Goal: Obtain resource: Download file/media

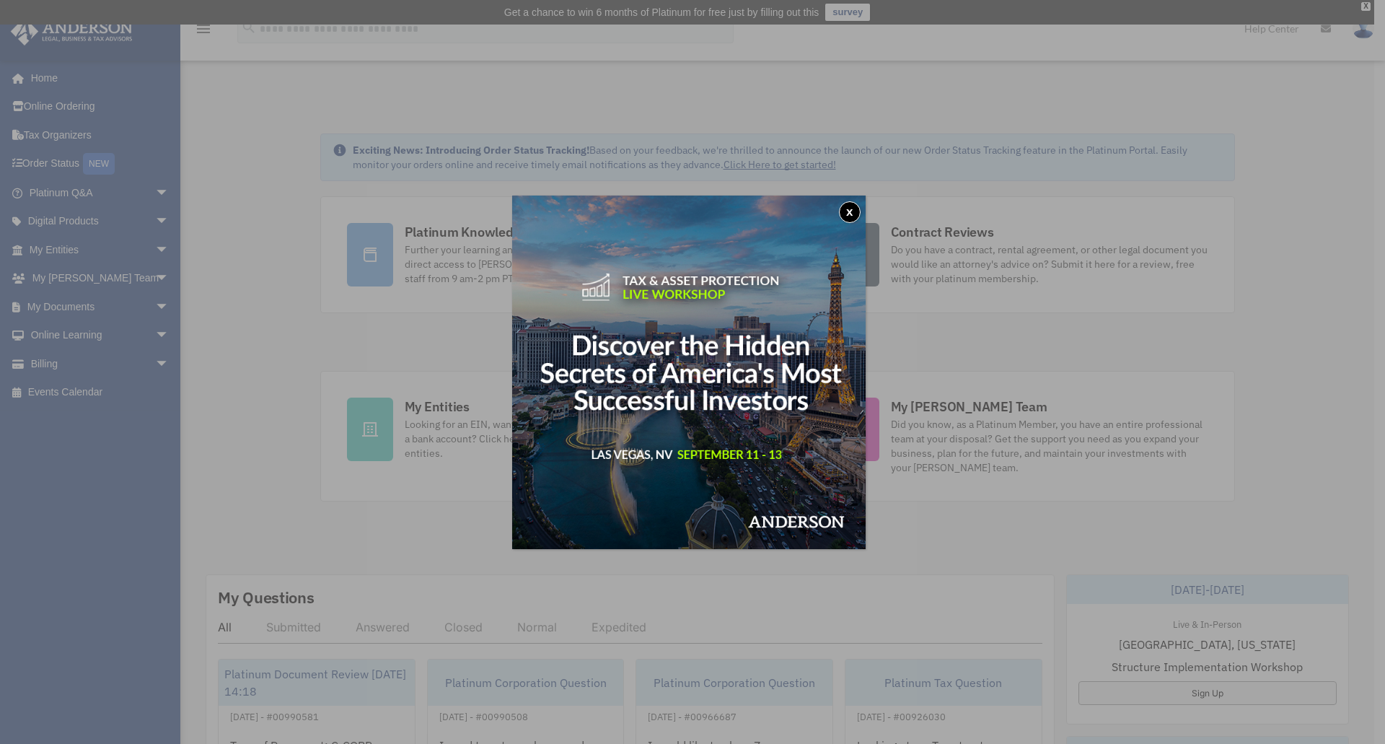
click at [850, 215] on button "x" at bounding box center [850, 212] width 22 height 22
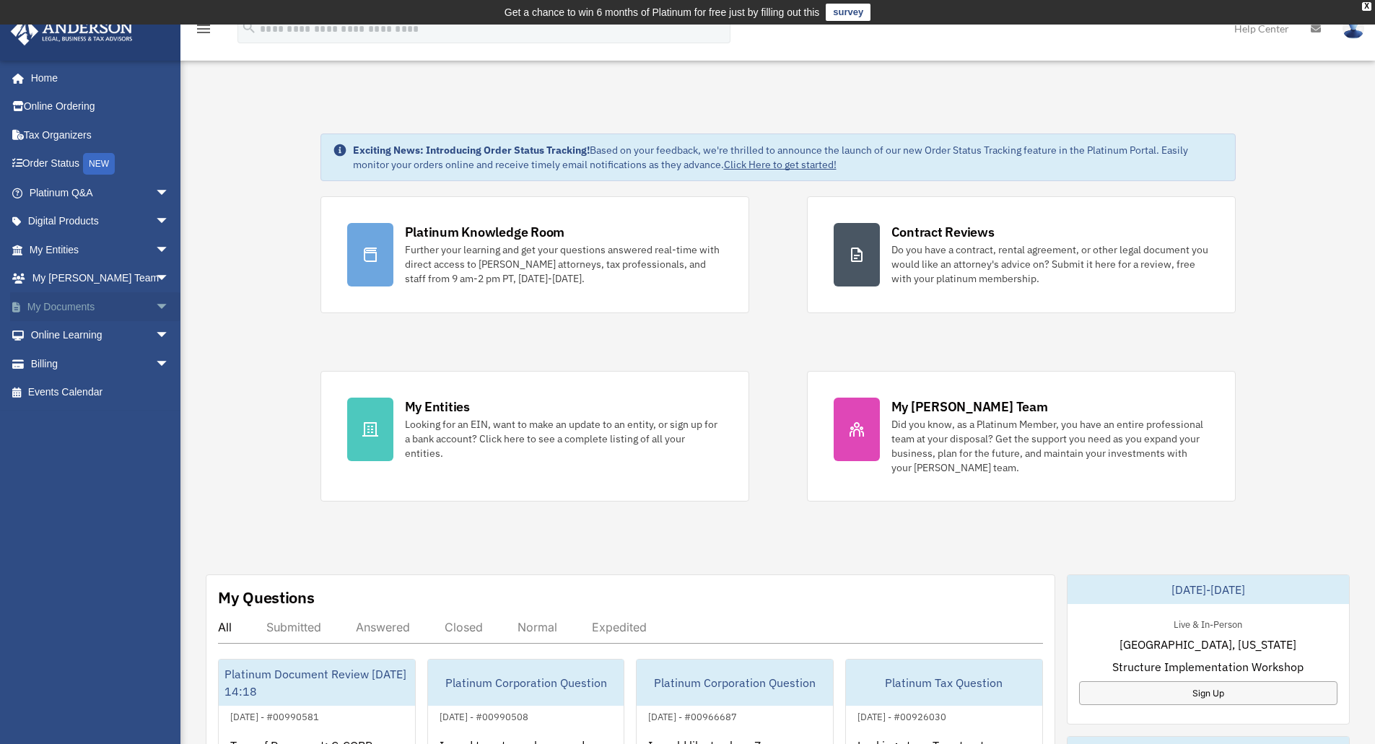
click at [74, 307] on link "My Documents arrow_drop_down" at bounding box center [100, 306] width 181 height 29
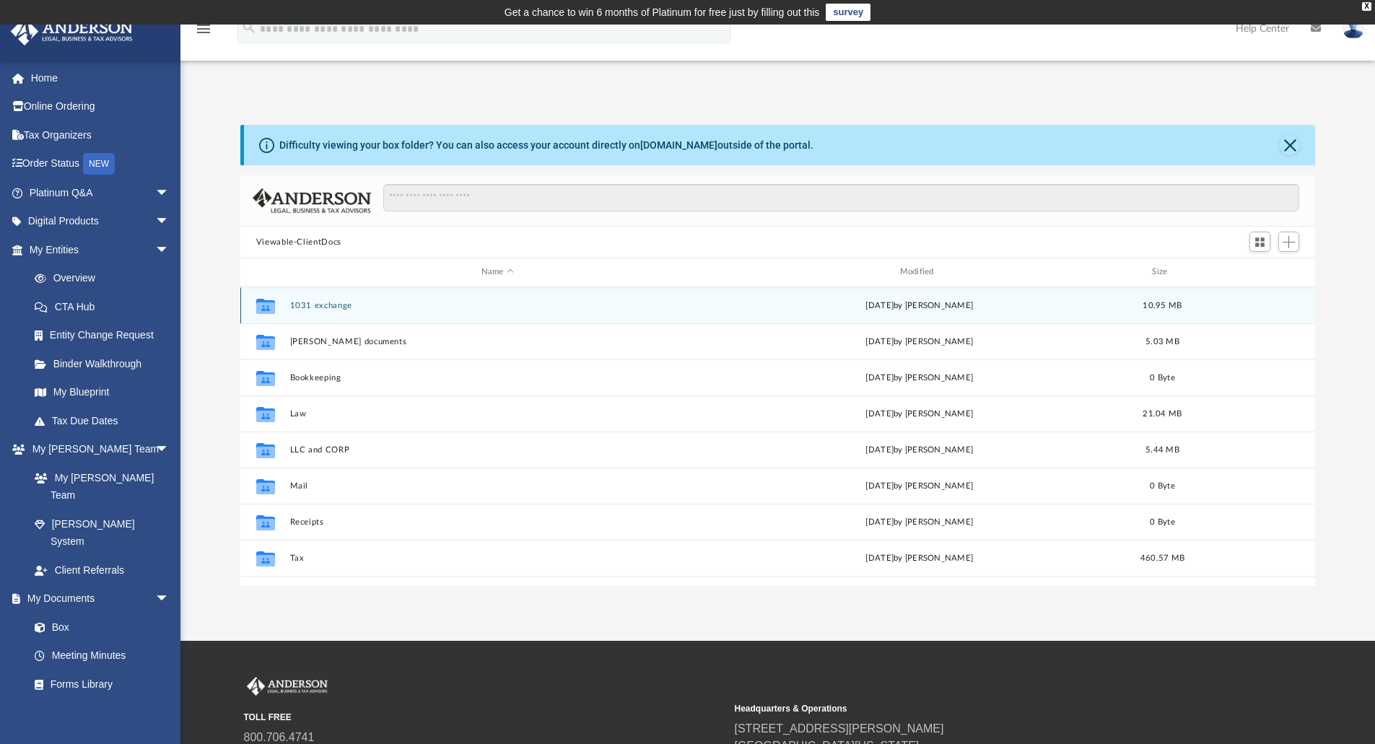
scroll to position [317, 1064]
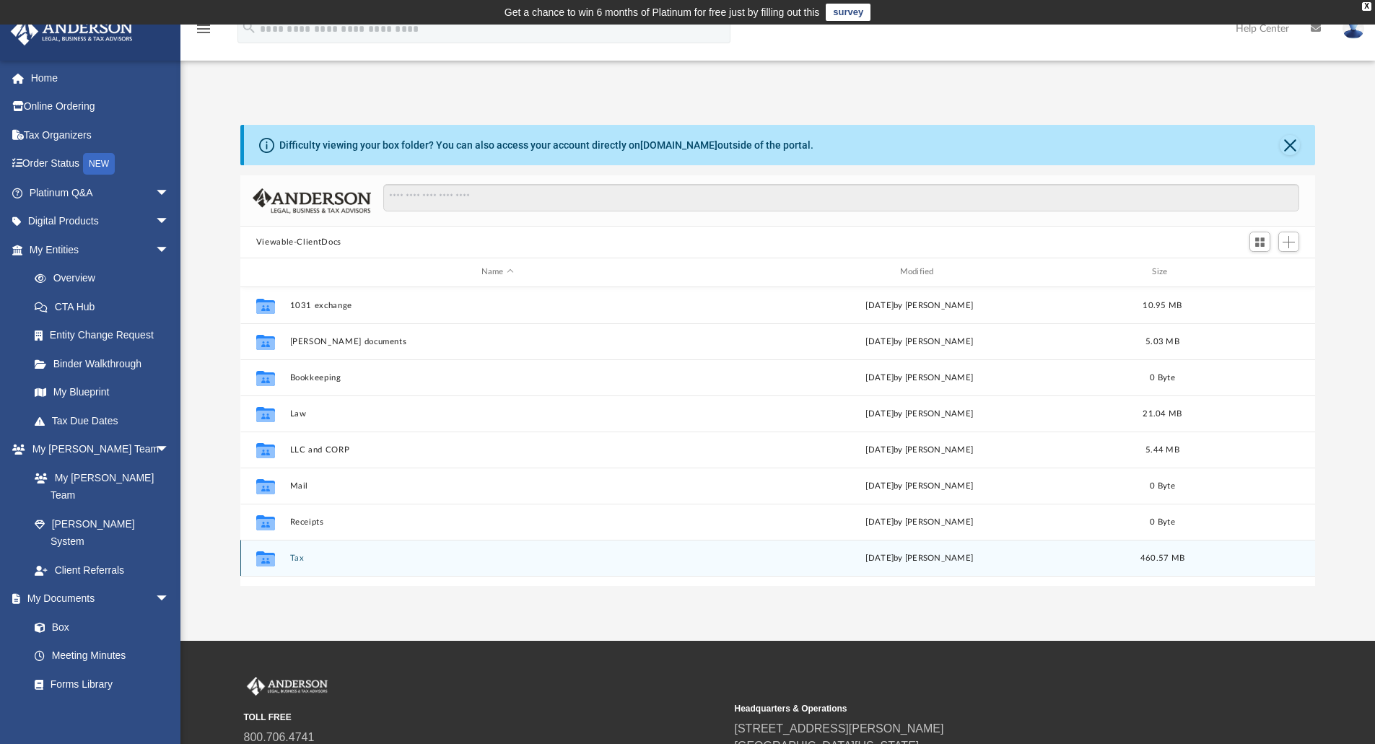
click at [299, 562] on button "Tax" at bounding box center [497, 557] width 416 height 9
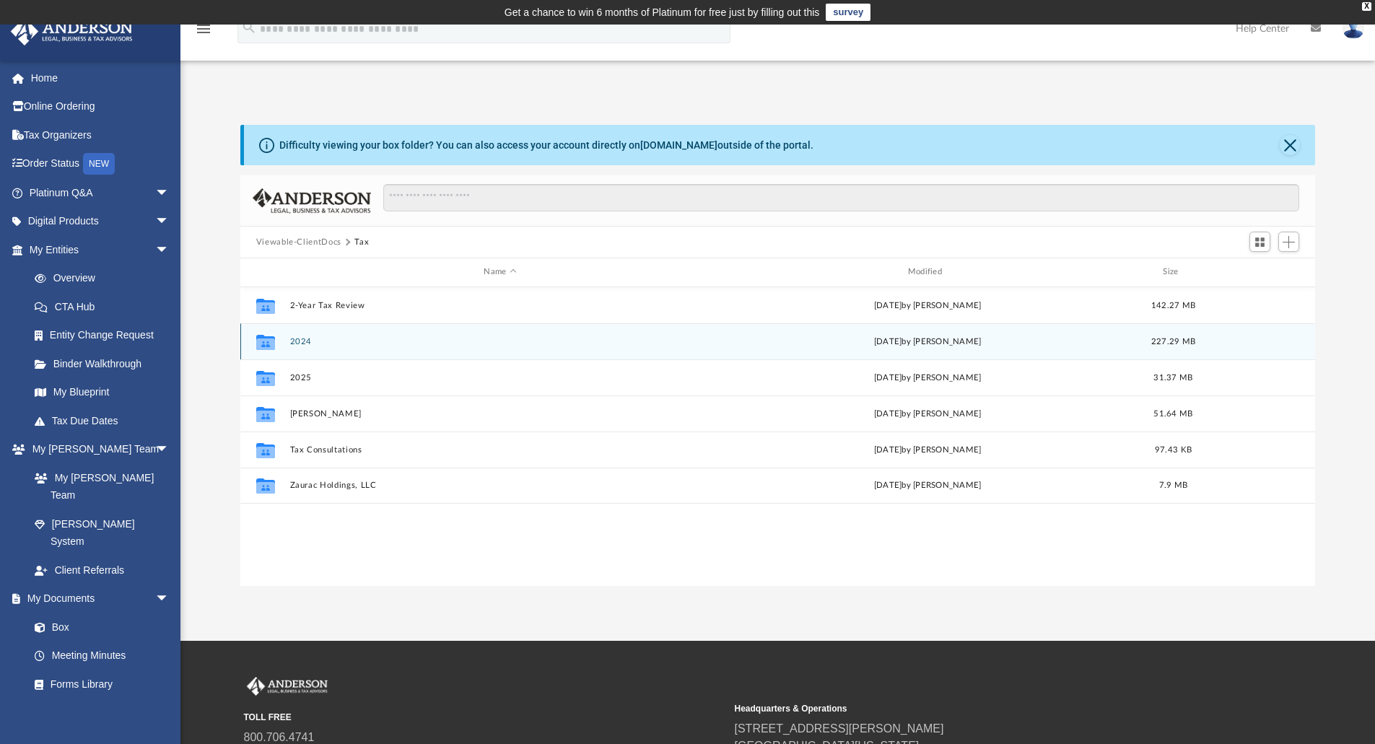
click at [303, 338] on button "2024" at bounding box center [499, 341] width 421 height 9
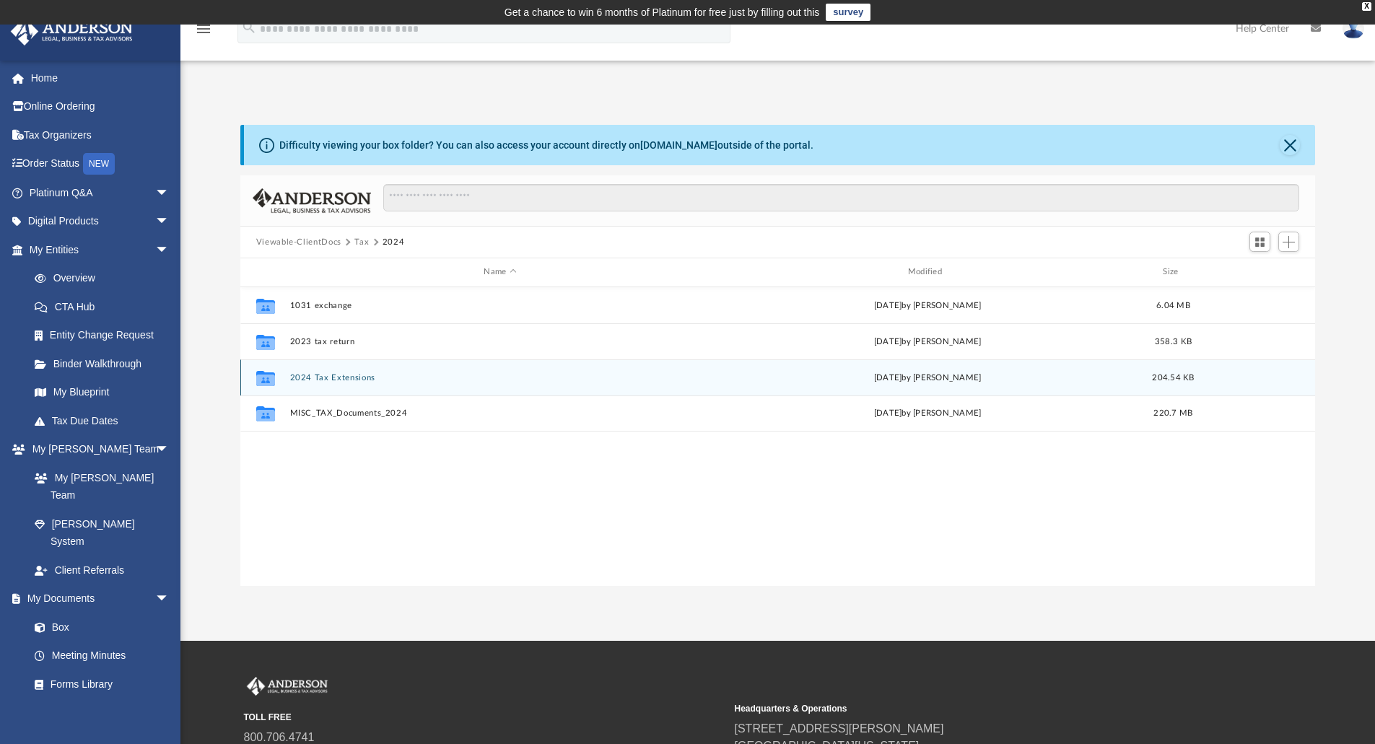
click at [318, 378] on button "2024 Tax Extensions" at bounding box center [499, 377] width 421 height 9
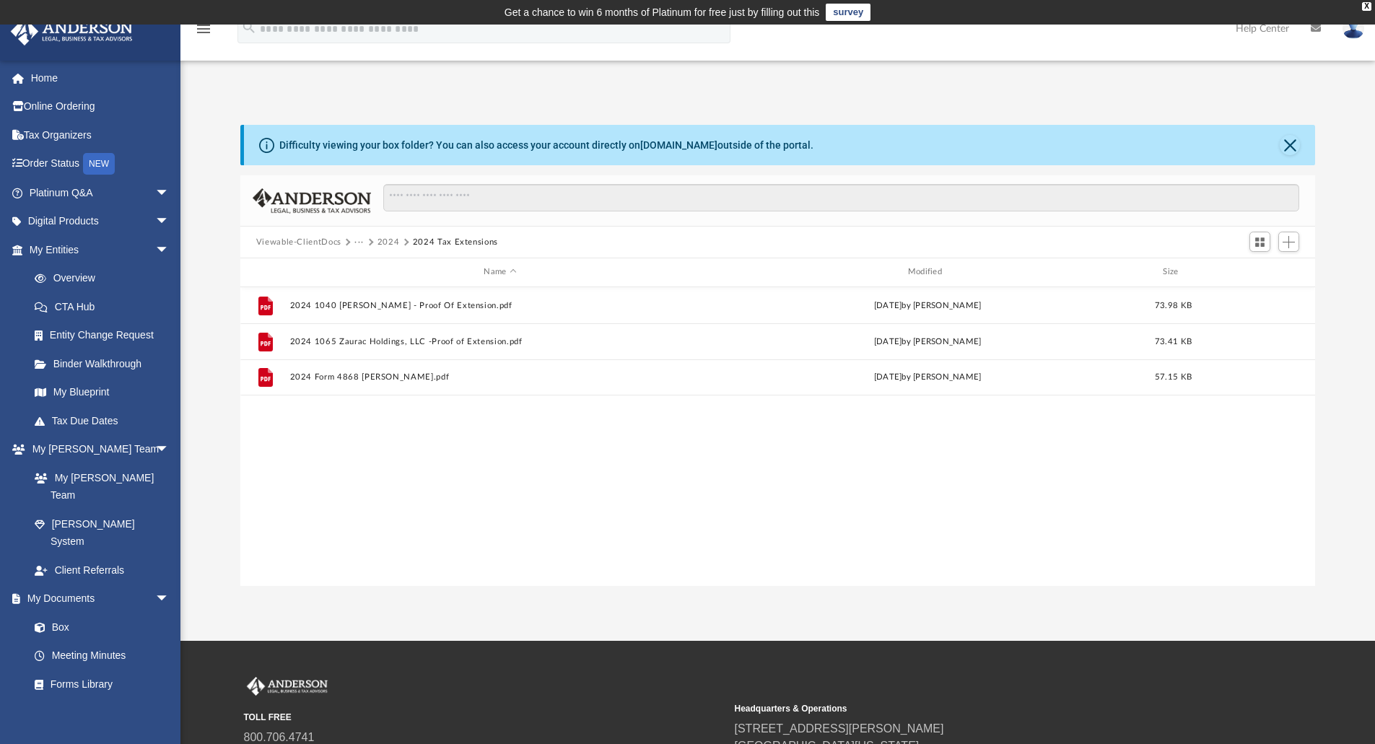
click at [389, 241] on button "2024" at bounding box center [388, 242] width 22 height 13
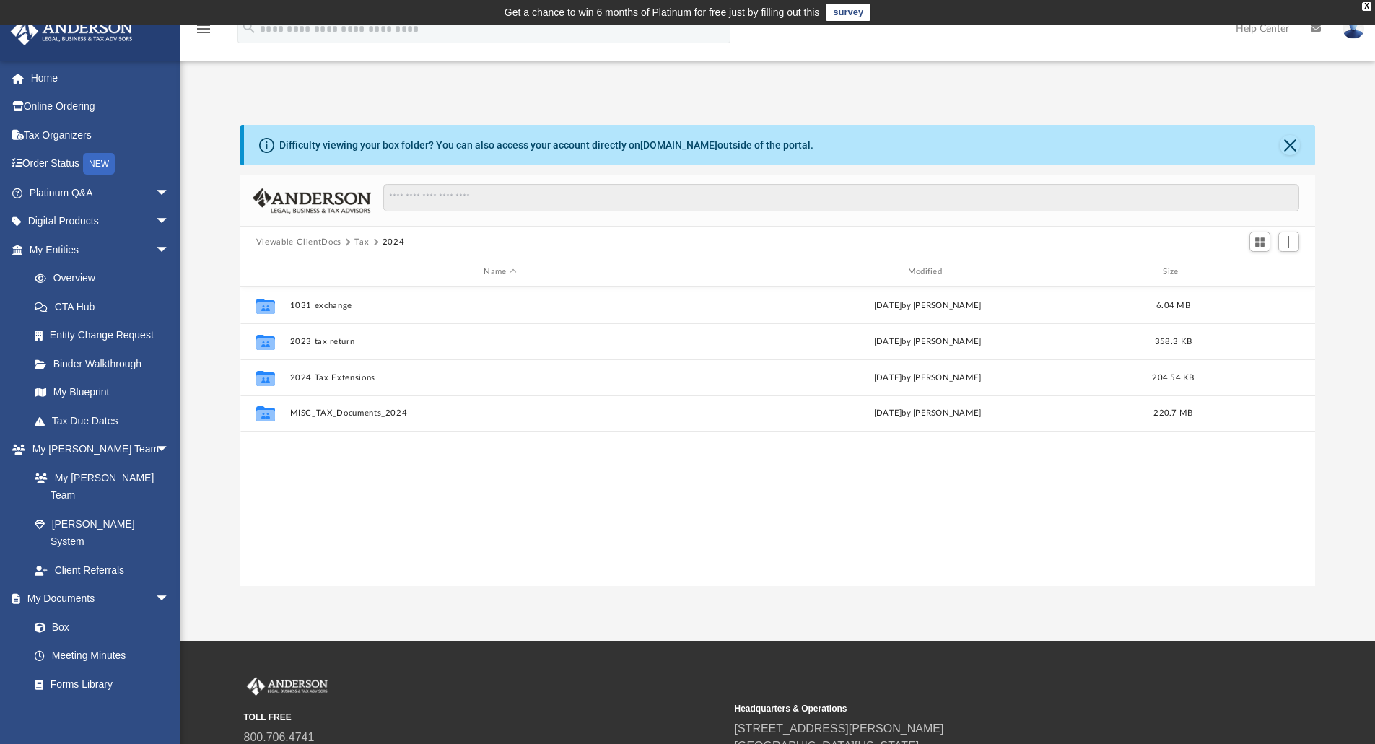
click at [357, 244] on button "Tax" at bounding box center [361, 242] width 14 height 13
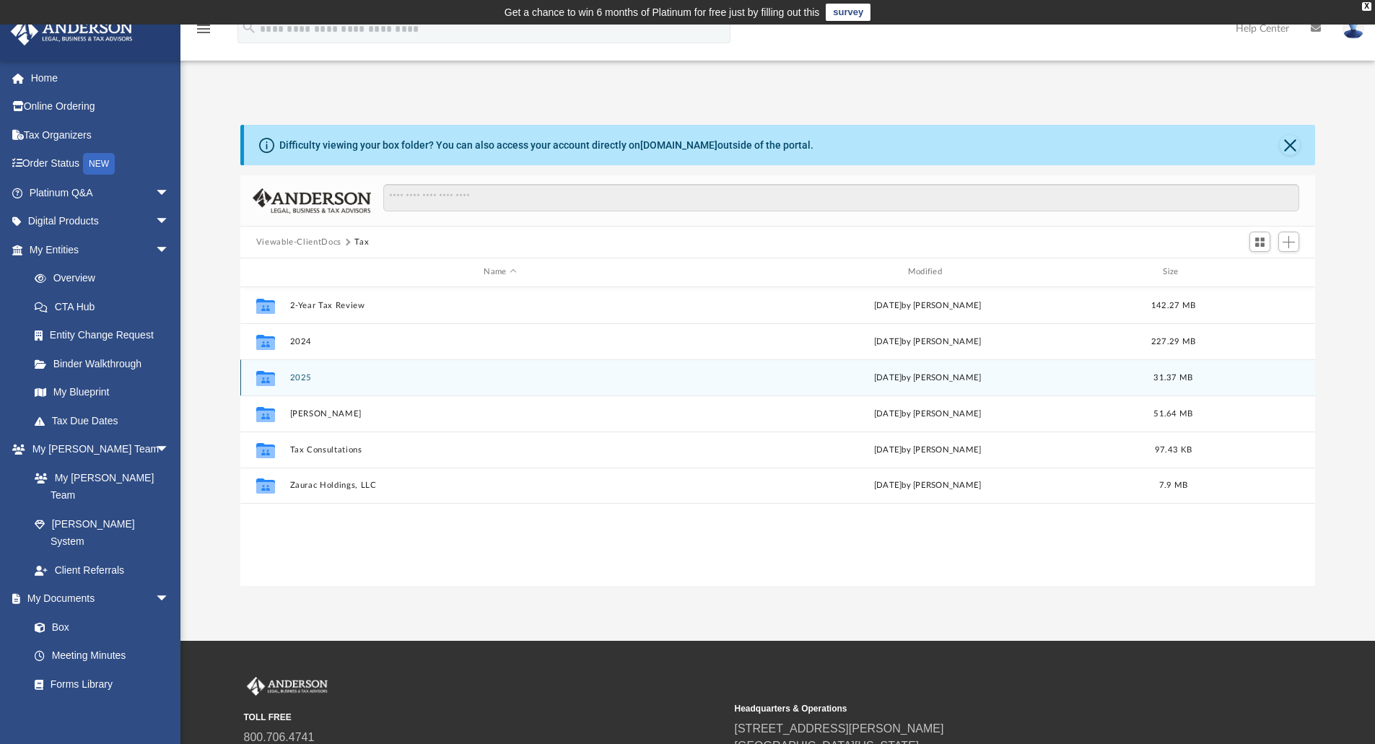
click at [304, 372] on div "Collaborated Folder 2025 [DATE] by [PERSON_NAME] 31.37 MB" at bounding box center [777, 377] width 1075 height 36
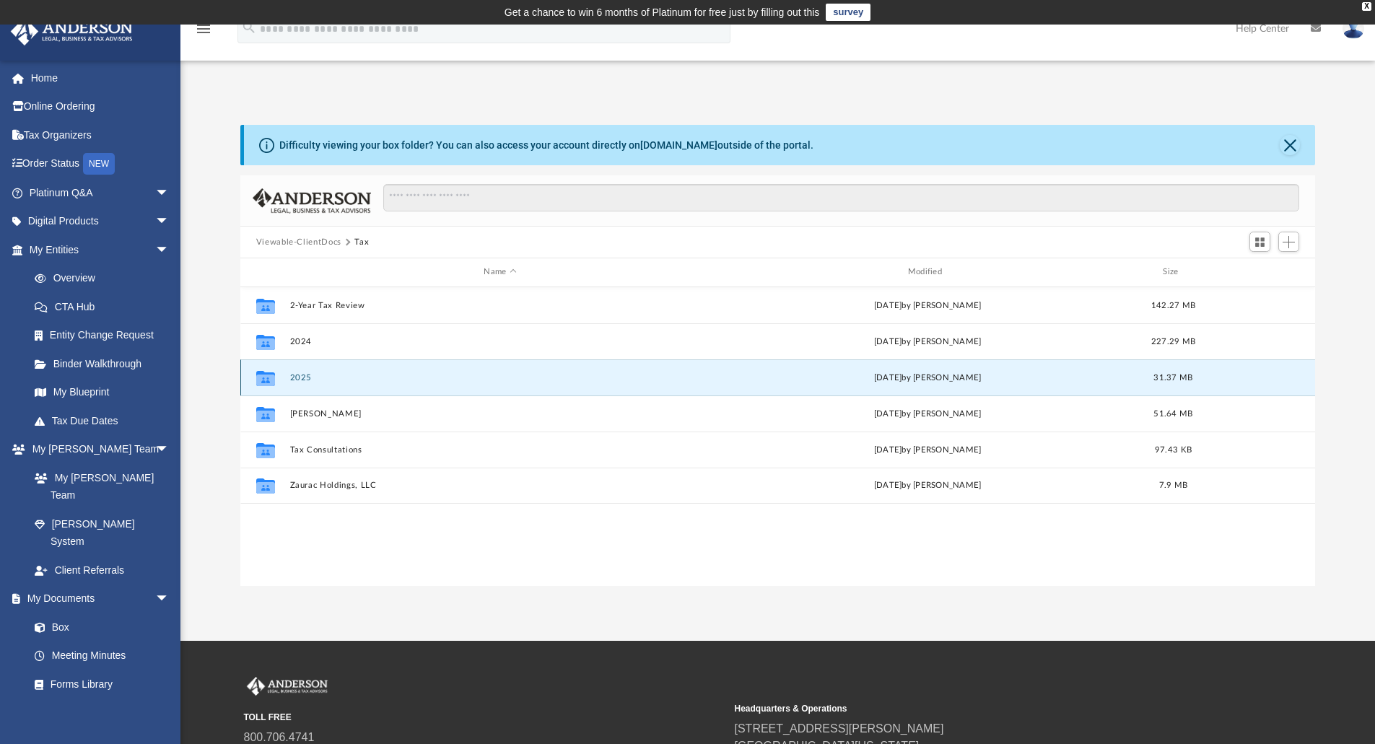
click at [302, 377] on button "2025" at bounding box center [499, 377] width 421 height 9
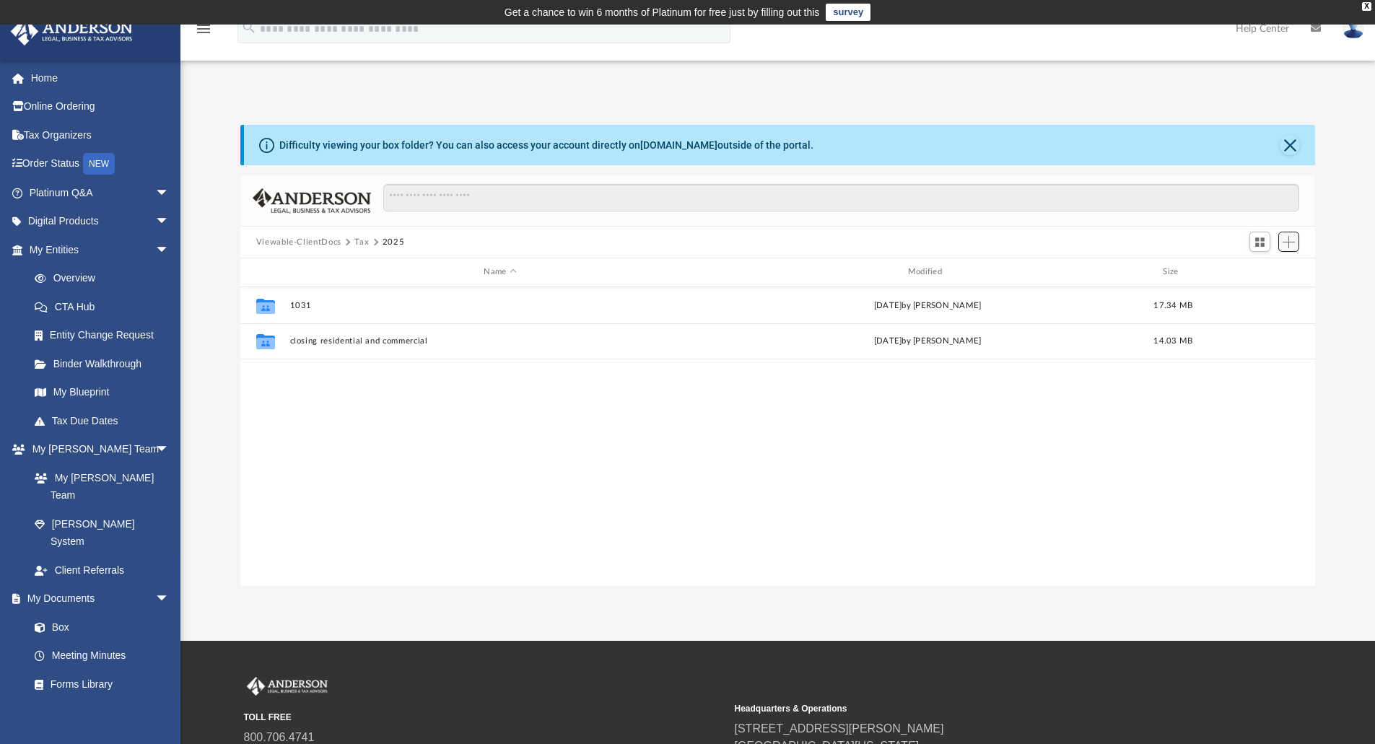
click at [1288, 247] on span "Add" at bounding box center [1288, 242] width 12 height 12
click at [1266, 295] on li "New Folder" at bounding box center [1268, 293] width 46 height 15
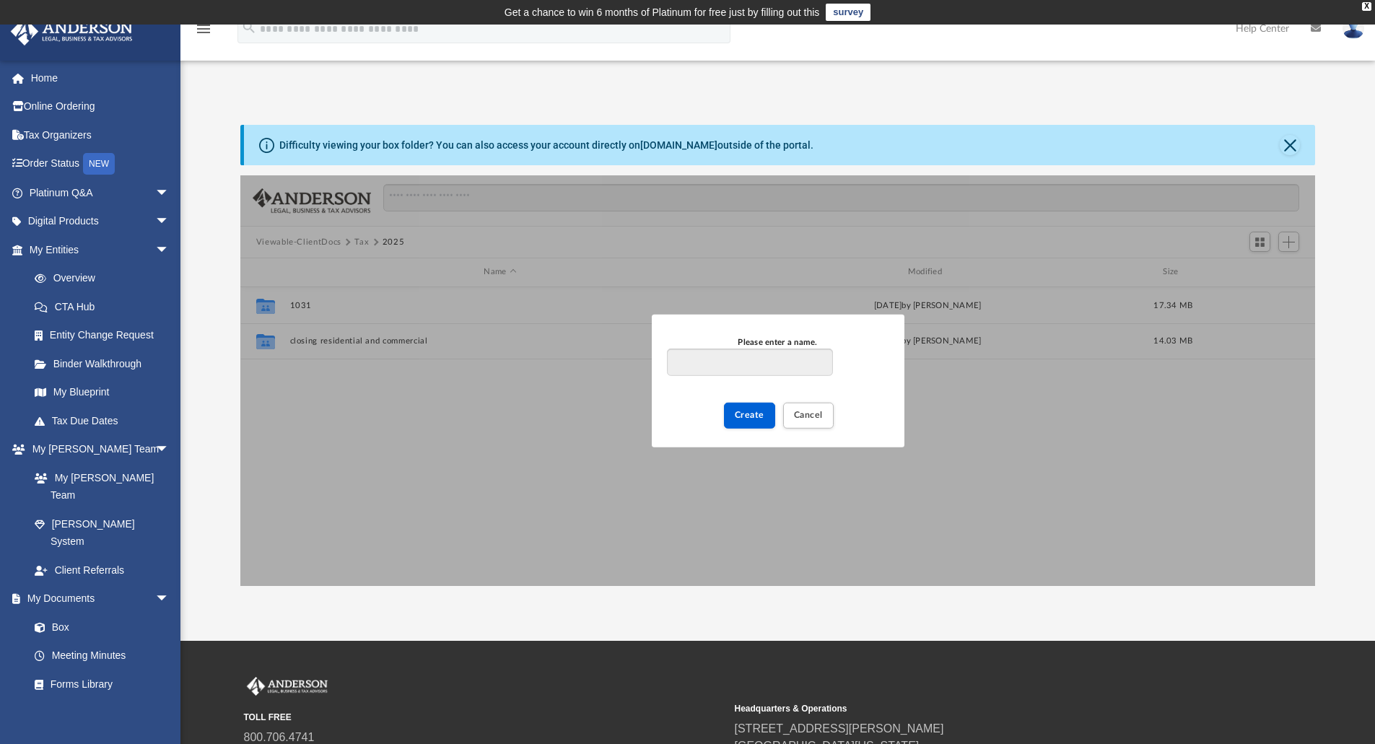
click at [775, 368] on input "Please enter a name." at bounding box center [749, 362] width 165 height 27
type input "**********"
click at [749, 419] on span "Create" at bounding box center [750, 415] width 30 height 9
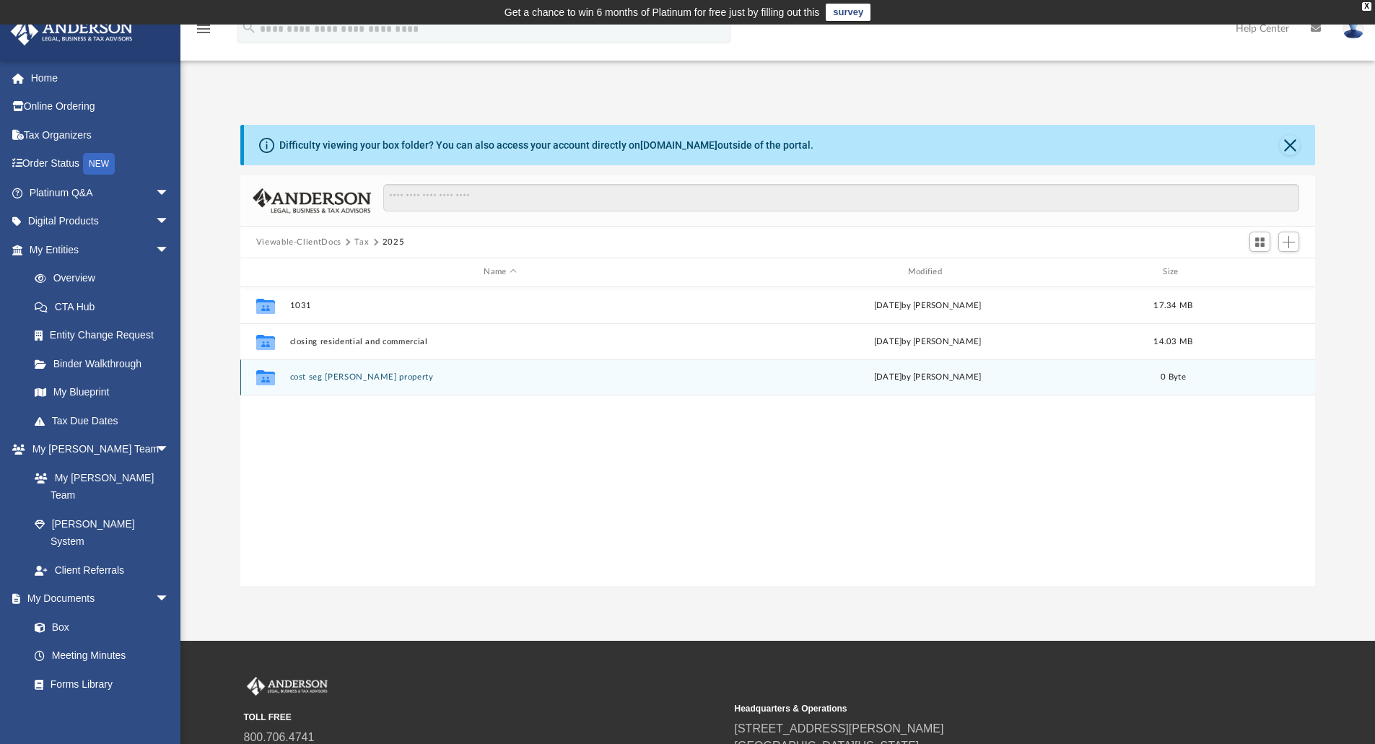
click at [345, 377] on button "cost seg [PERSON_NAME] property" at bounding box center [499, 376] width 421 height 9
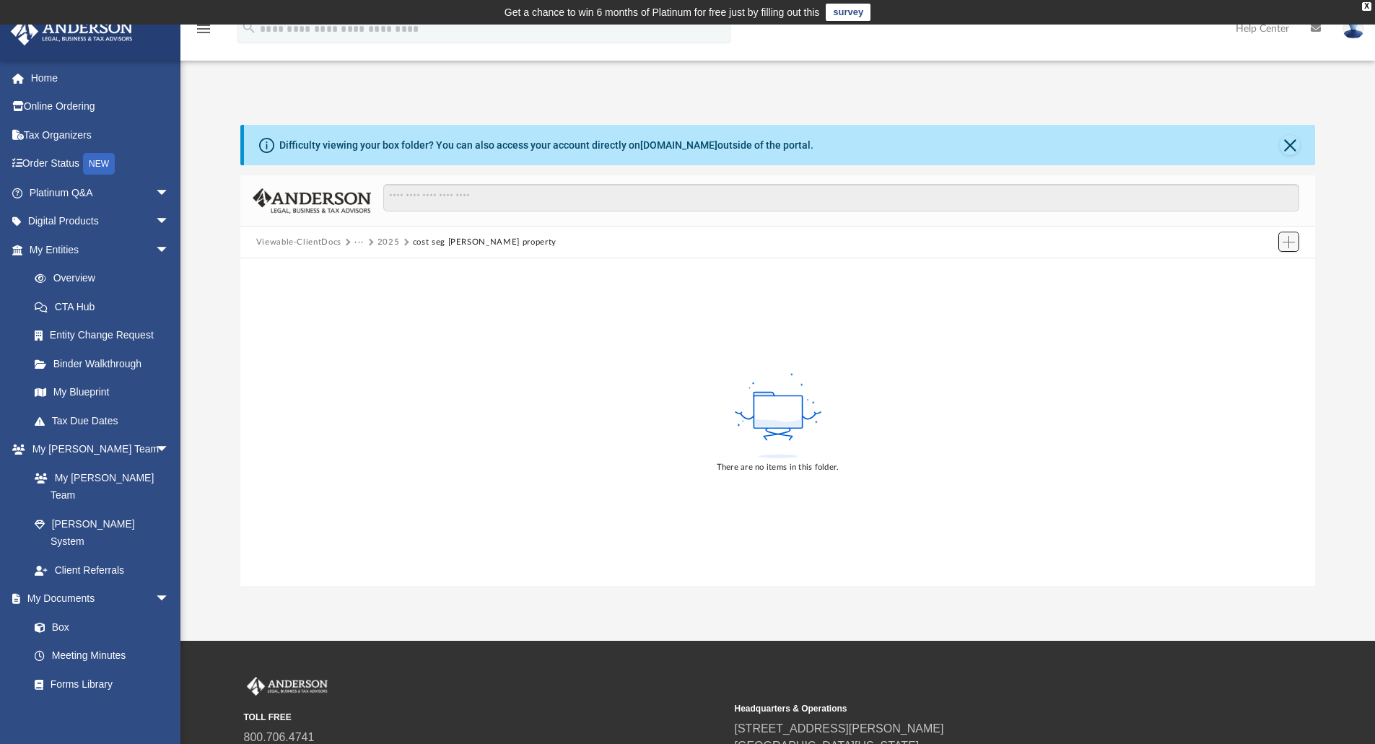
click at [1289, 242] on span "Add" at bounding box center [1288, 242] width 12 height 12
click at [1269, 284] on ul "Upload New Folder" at bounding box center [1267, 286] width 63 height 62
click at [1263, 269] on li "Upload" at bounding box center [1268, 270] width 46 height 15
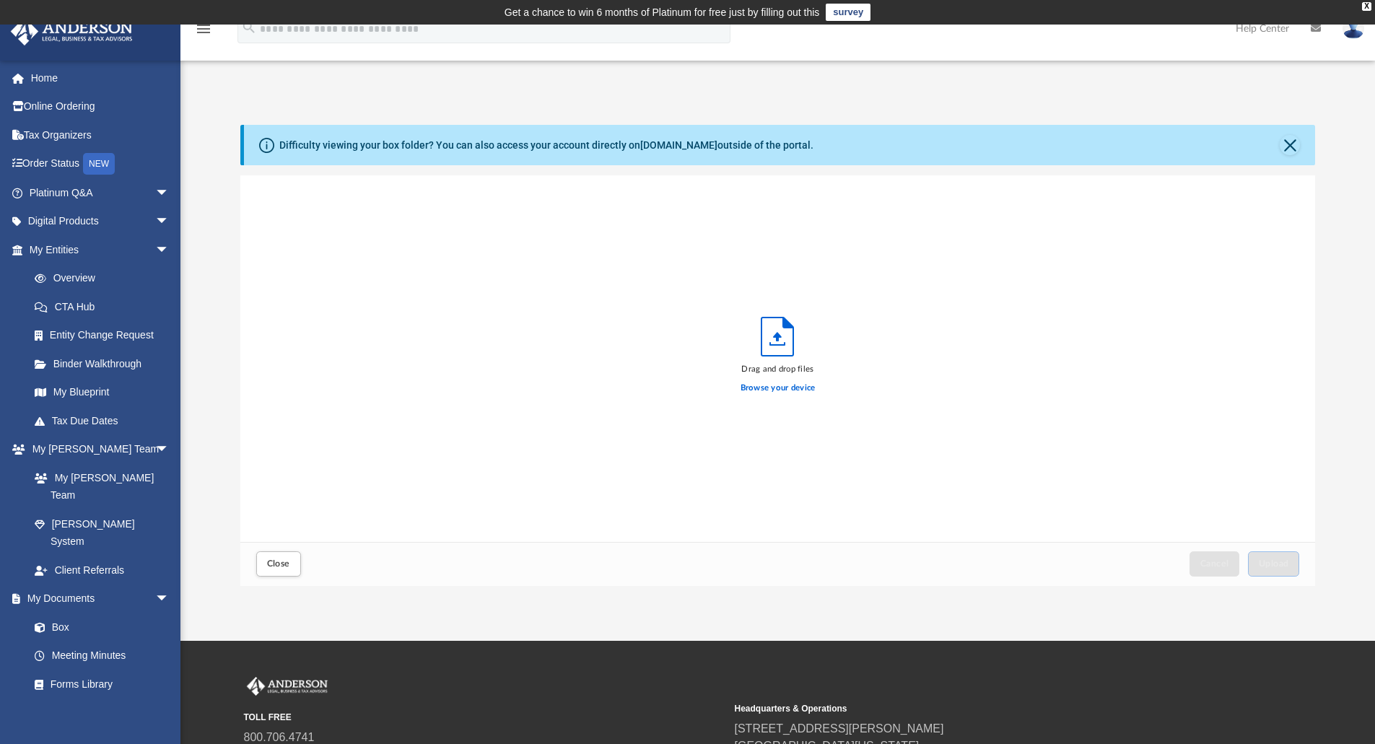
scroll to position [355, 1064]
click at [772, 390] on label "Browse your device" at bounding box center [777, 388] width 75 height 13
click at [0, 0] on input "Browse your device" at bounding box center [0, 0] width 0 height 0
click at [1275, 566] on span "Upload" at bounding box center [1273, 563] width 30 height 9
click at [1286, 144] on button "Close" at bounding box center [1289, 145] width 20 height 20
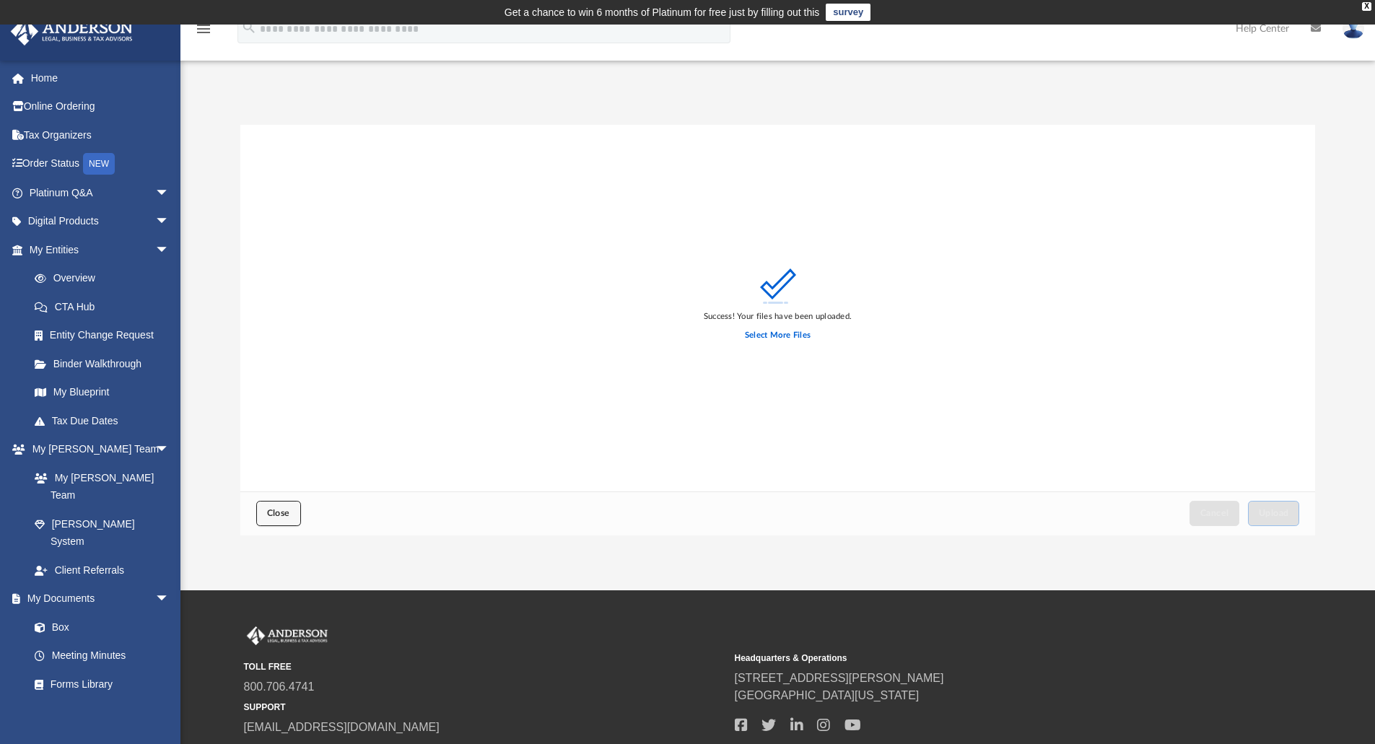
click at [279, 514] on span "Close" at bounding box center [278, 513] width 23 height 9
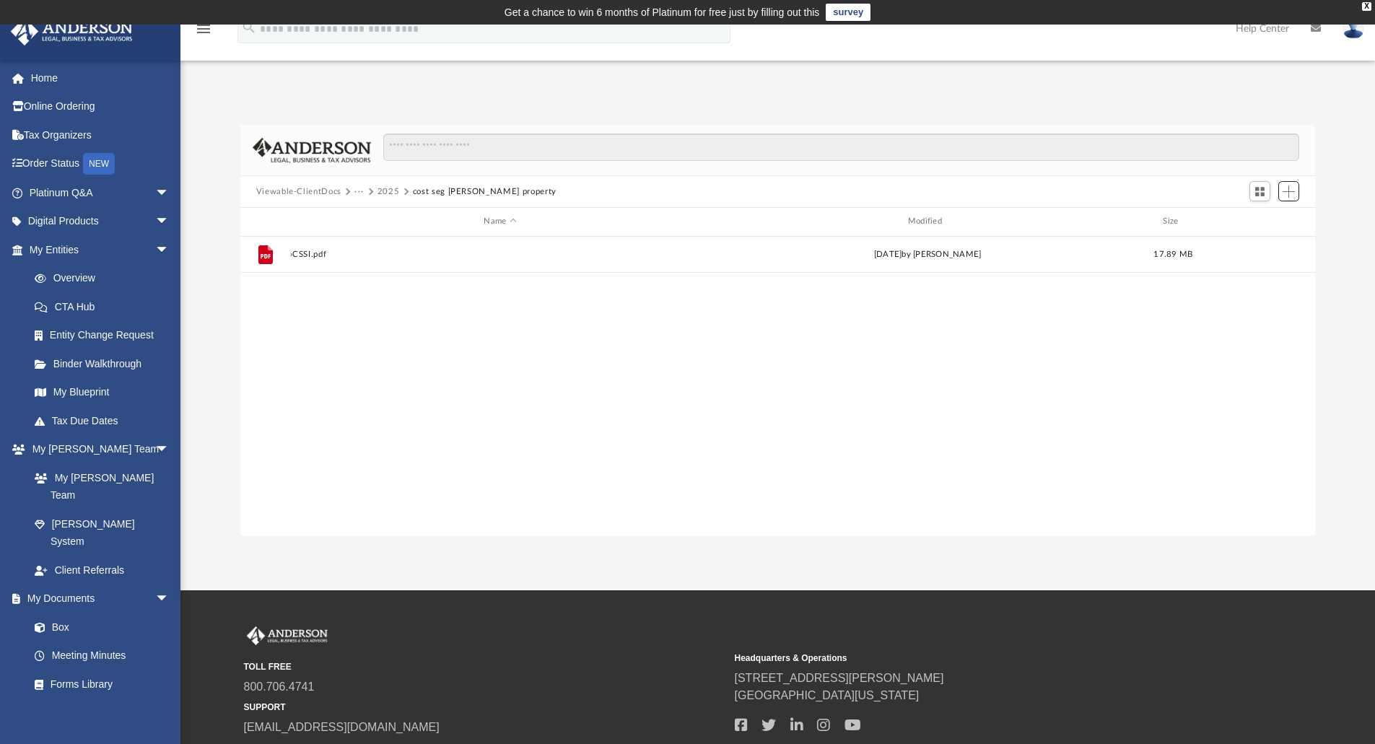
scroll to position [317, 1064]
click at [357, 193] on button "···" at bounding box center [358, 191] width 9 height 13
click at [367, 215] on li "Tax" at bounding box center [369, 216] width 14 height 15
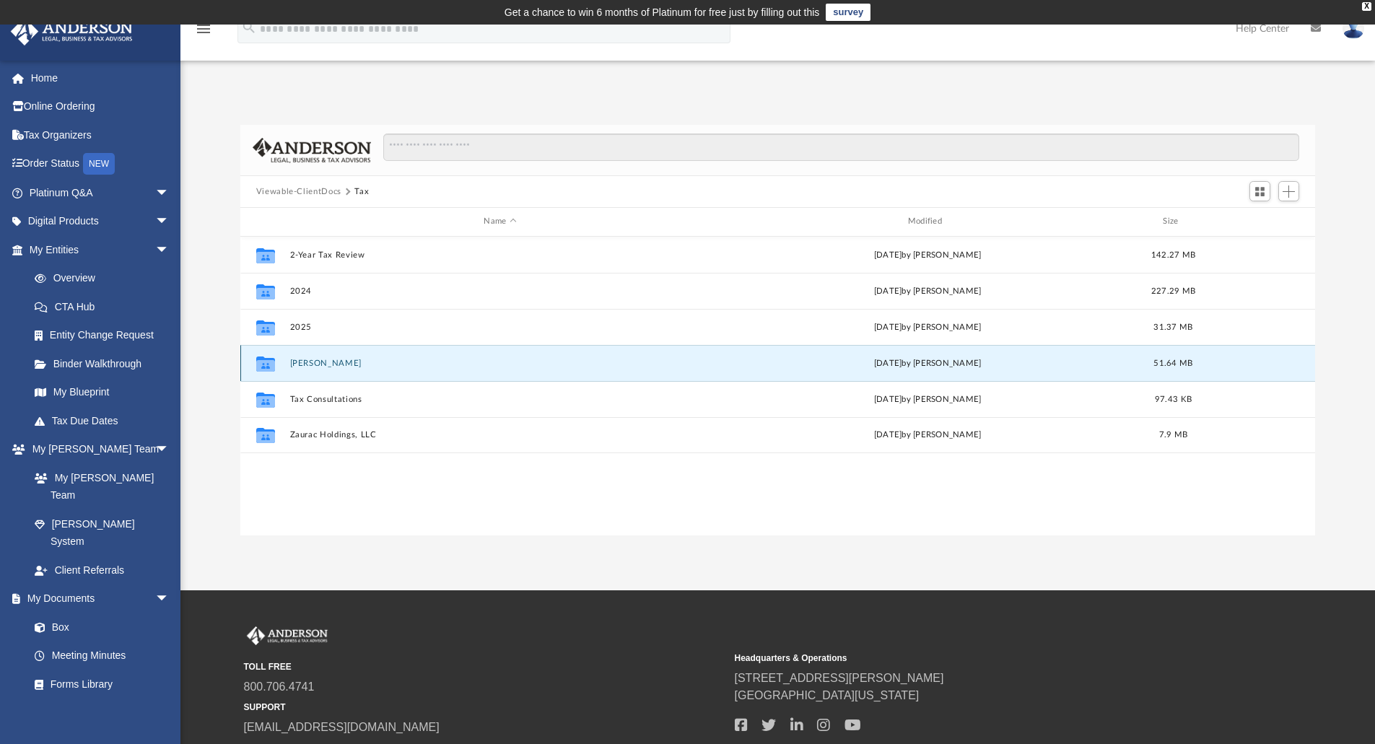
click at [299, 362] on button "[PERSON_NAME]" at bounding box center [499, 363] width 421 height 9
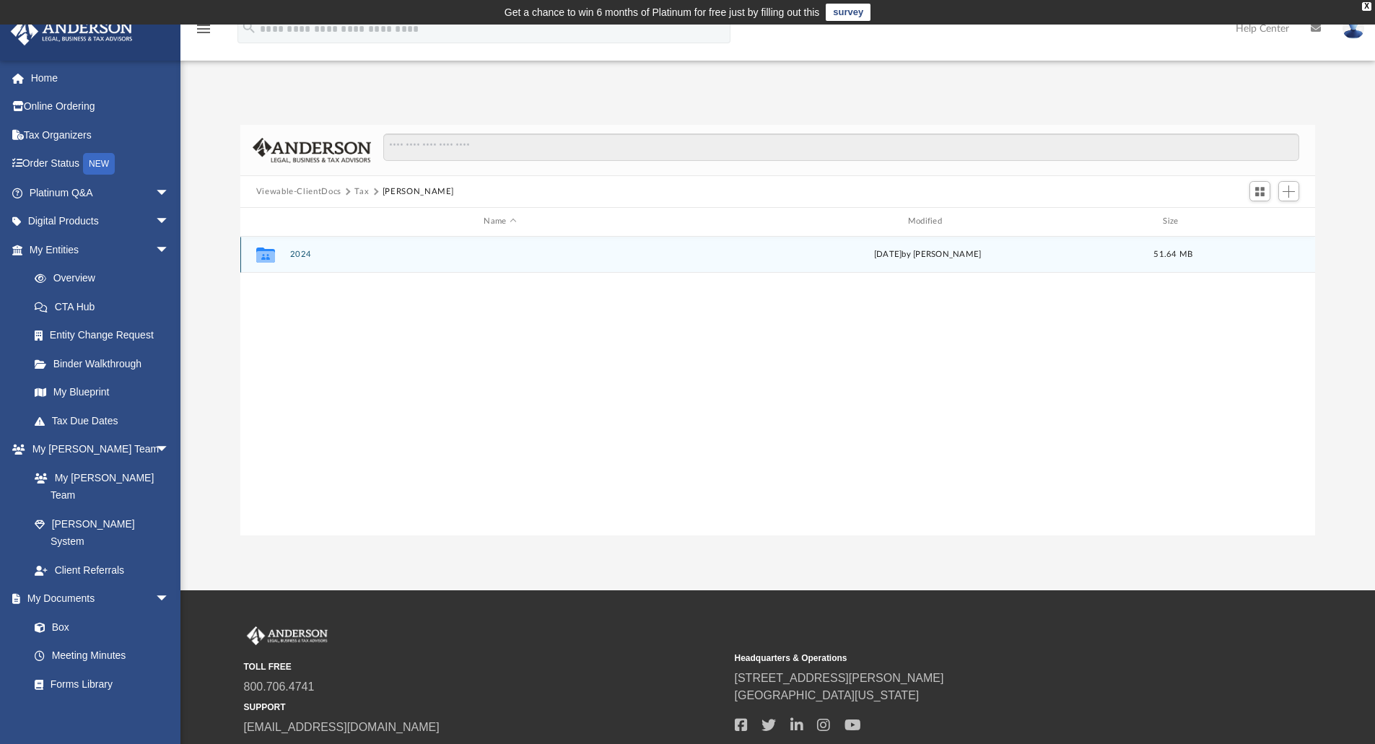
click at [289, 250] on div "Collaborated Folder 2024 [DATE] by [PERSON_NAME] 51.64 MB" at bounding box center [777, 255] width 1075 height 36
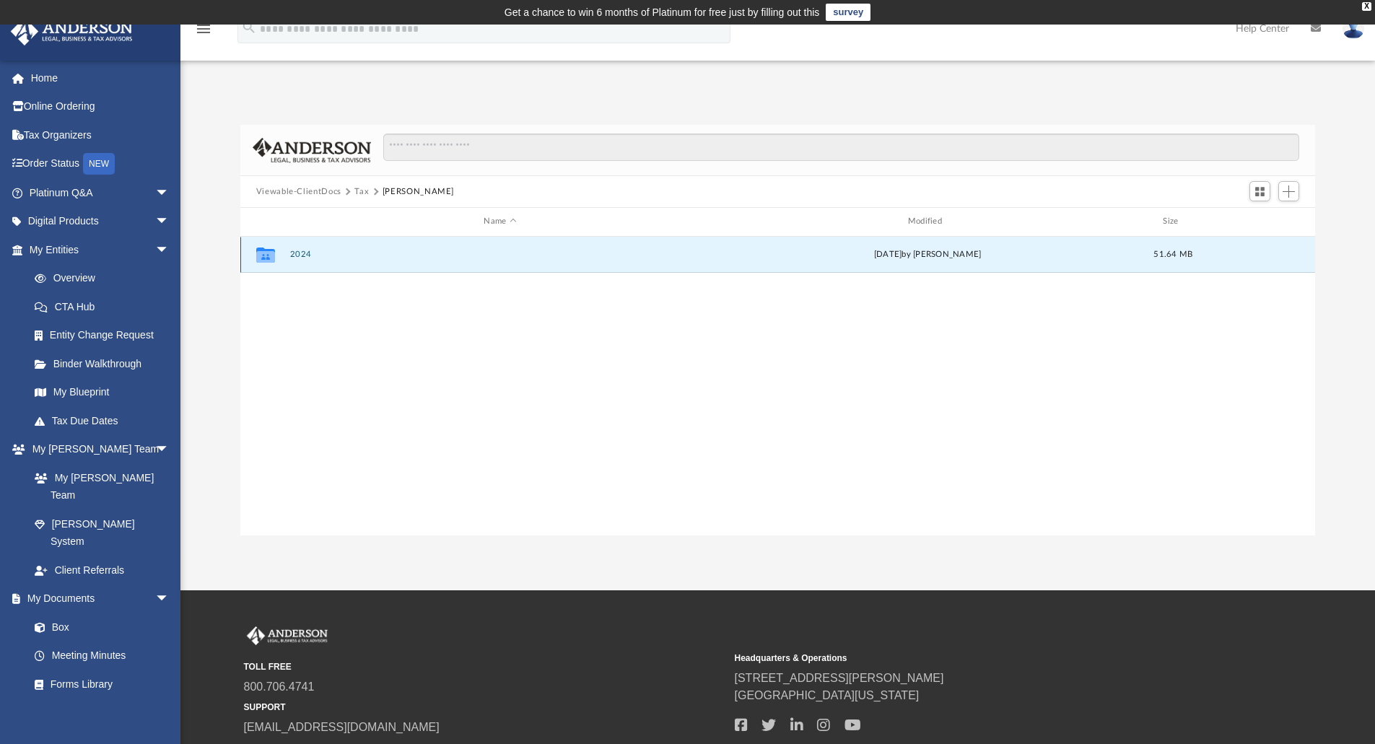
click at [296, 255] on button "2024" at bounding box center [499, 254] width 421 height 9
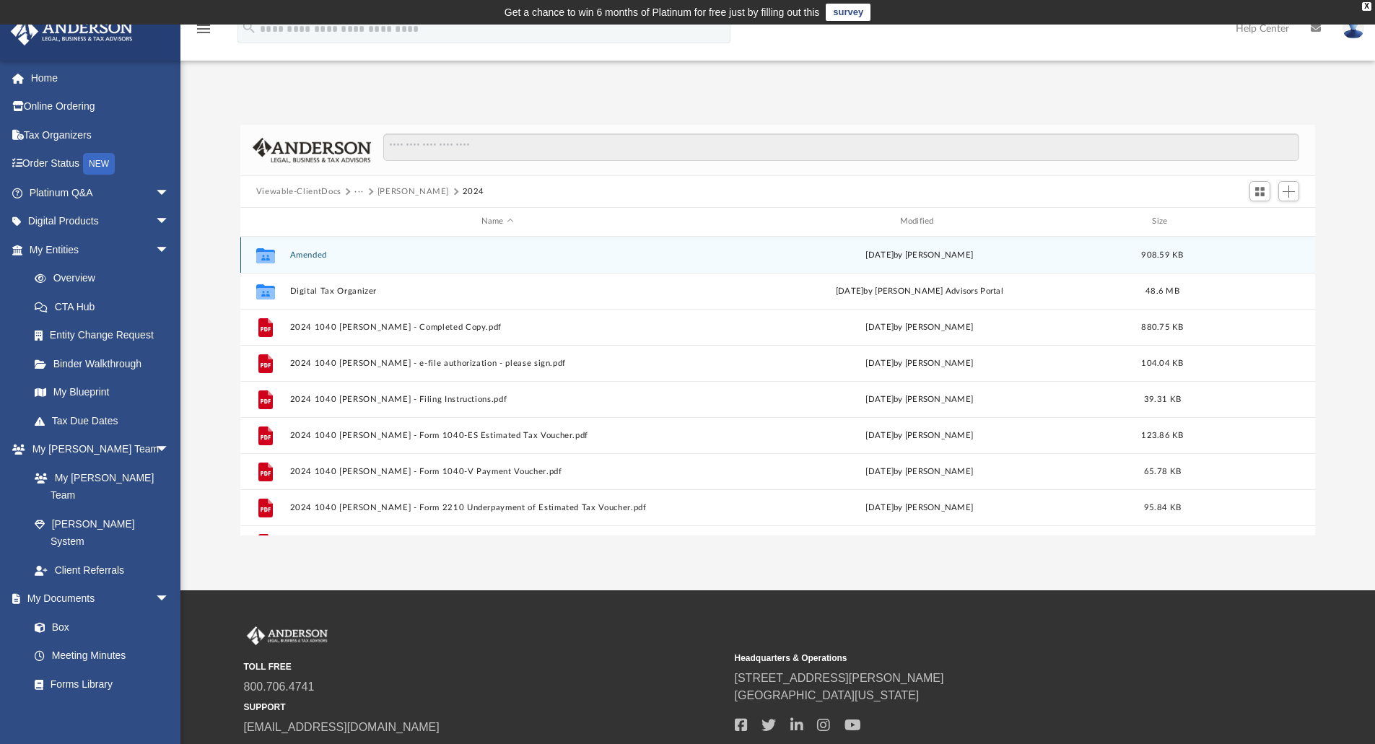
click at [315, 251] on button "Amended" at bounding box center [497, 254] width 416 height 9
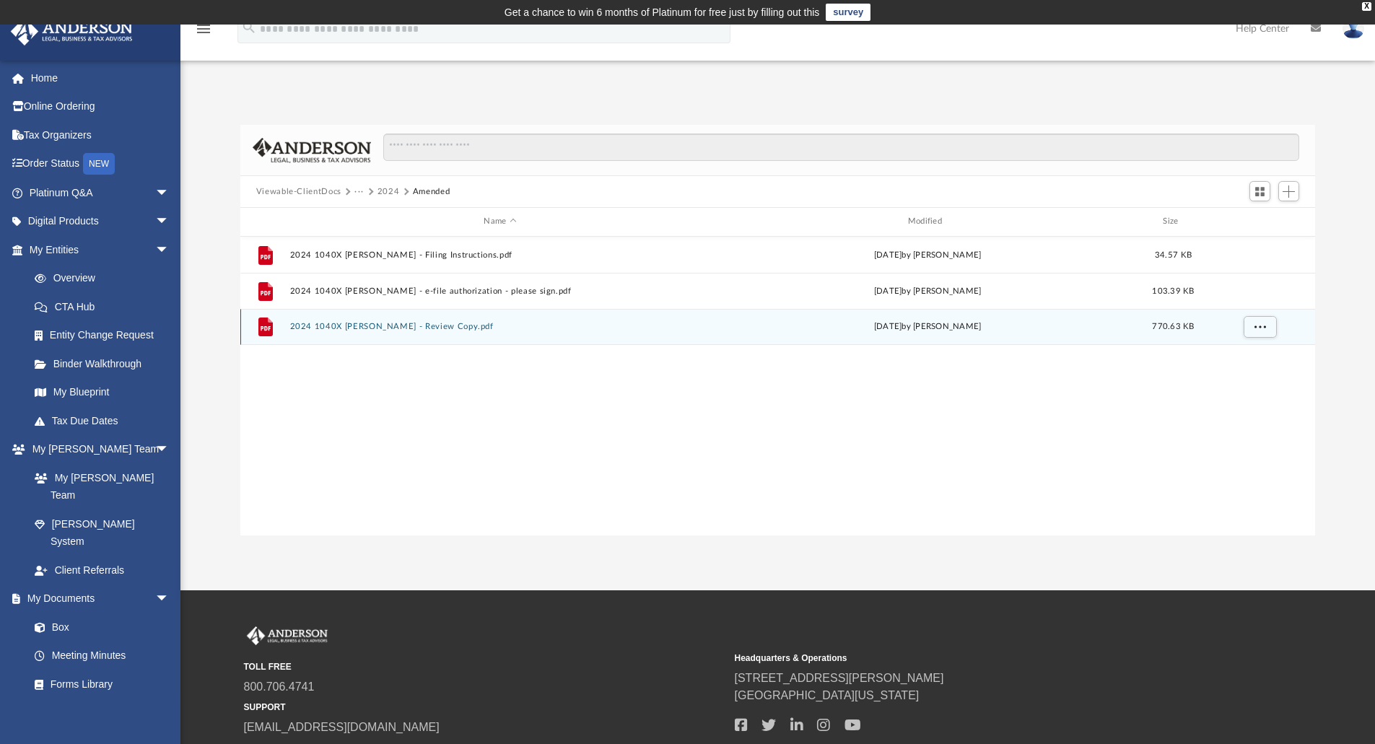
click at [395, 327] on button "2024 1040X [PERSON_NAME] - Review Copy.pdf" at bounding box center [499, 326] width 421 height 9
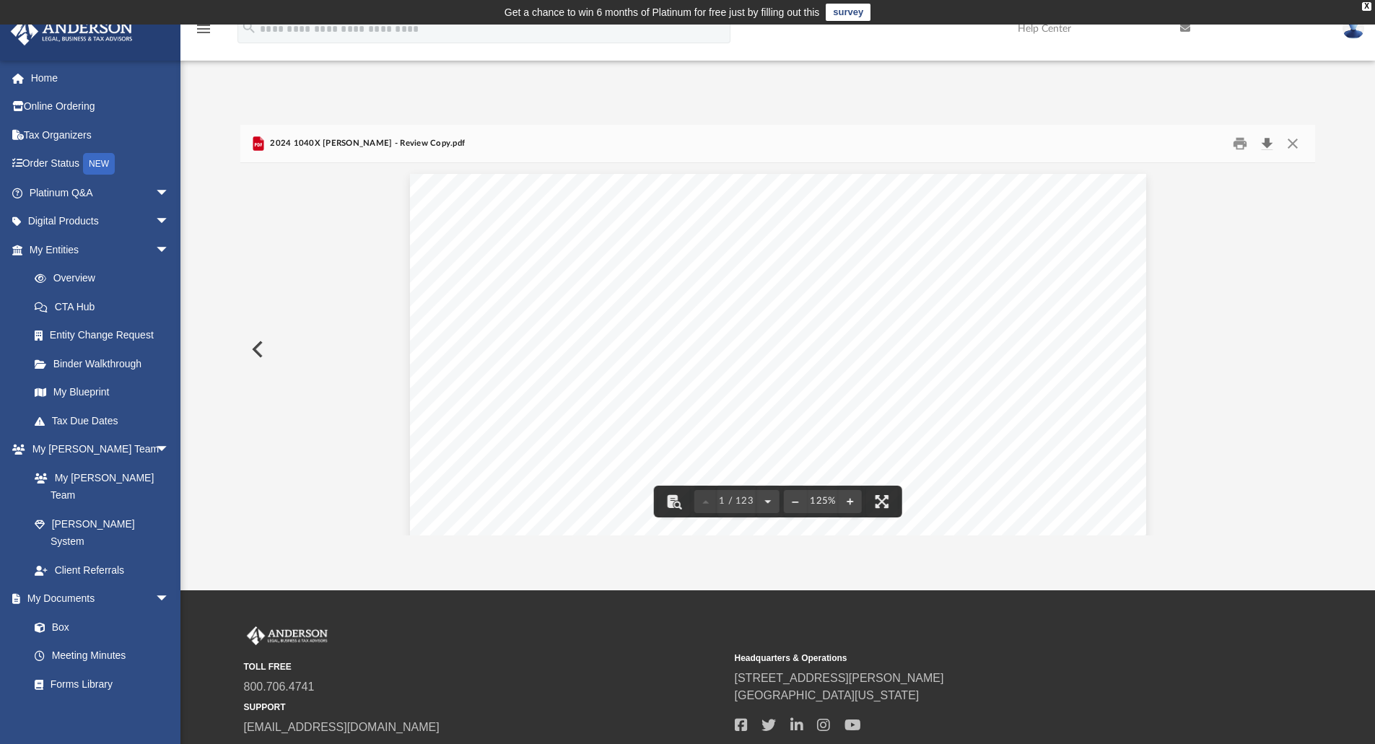
click at [1268, 148] on button "Download" at bounding box center [1266, 144] width 26 height 22
click at [1293, 144] on button "Close" at bounding box center [1292, 144] width 26 height 22
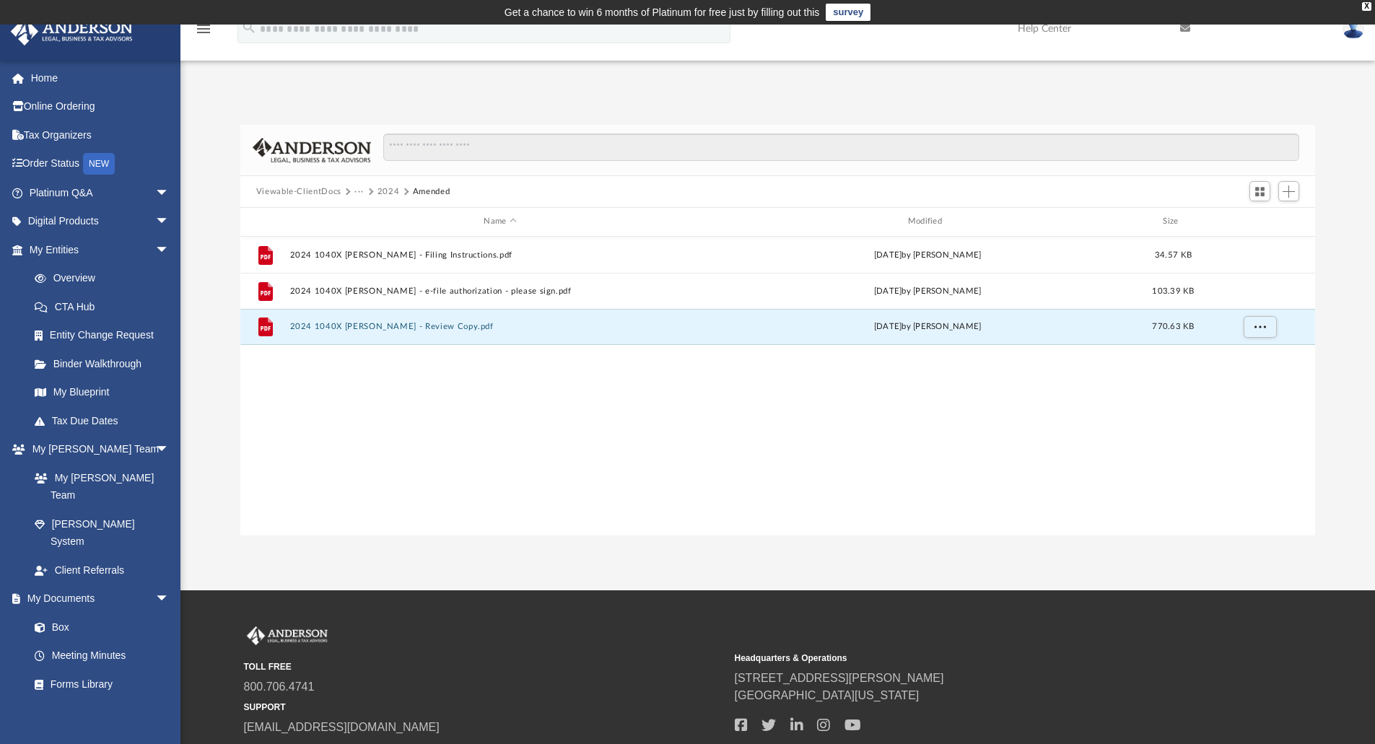
click at [390, 192] on button "2024" at bounding box center [388, 191] width 22 height 13
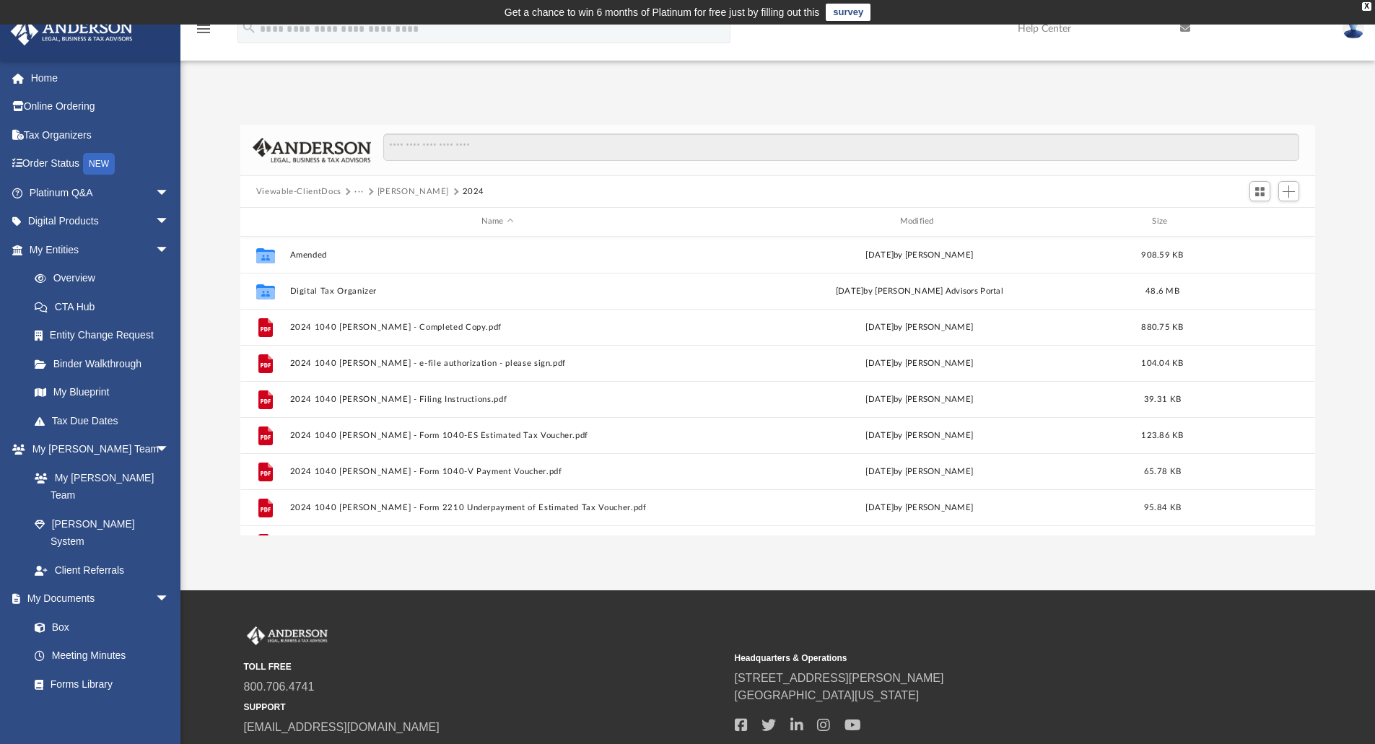
click at [359, 189] on button "···" at bounding box center [358, 191] width 9 height 13
click at [369, 216] on li "Tax" at bounding box center [369, 216] width 14 height 15
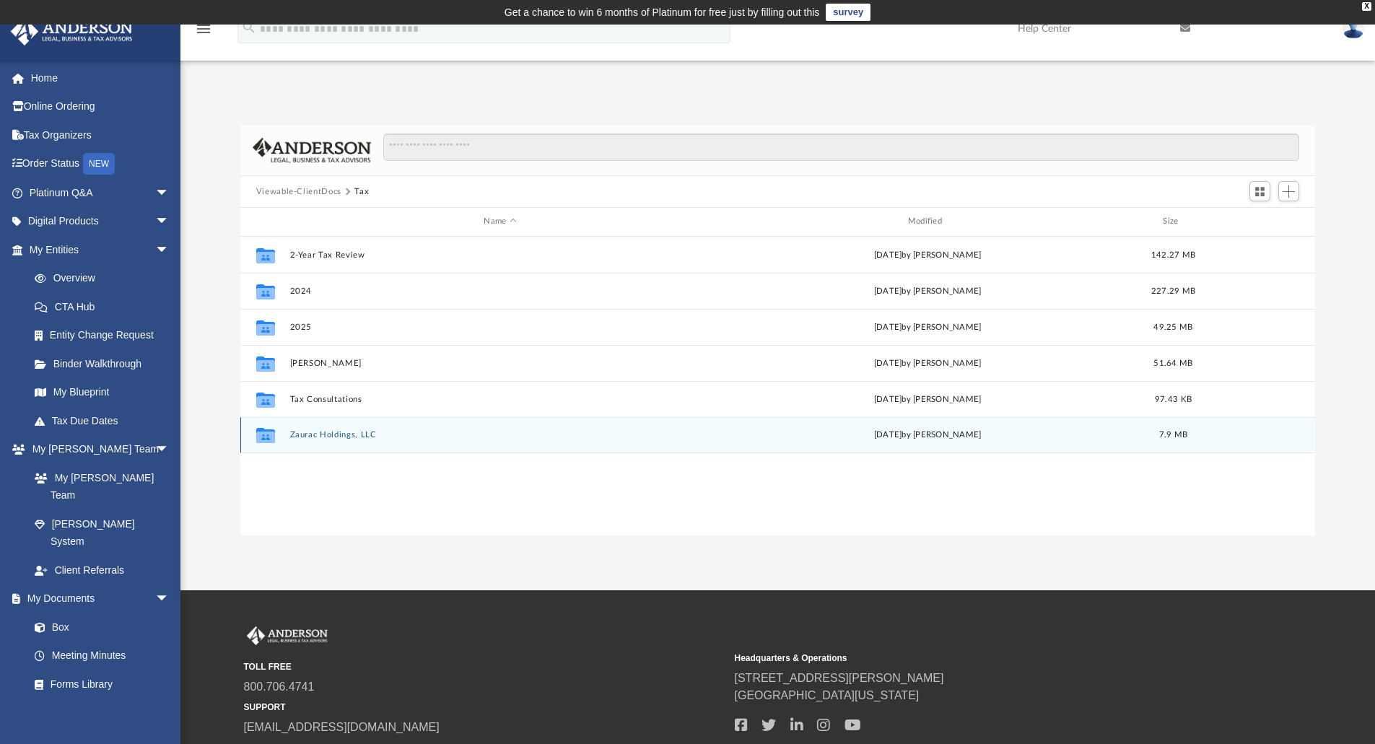
click at [339, 431] on button "Zaurac Holdings, LLC" at bounding box center [499, 434] width 421 height 9
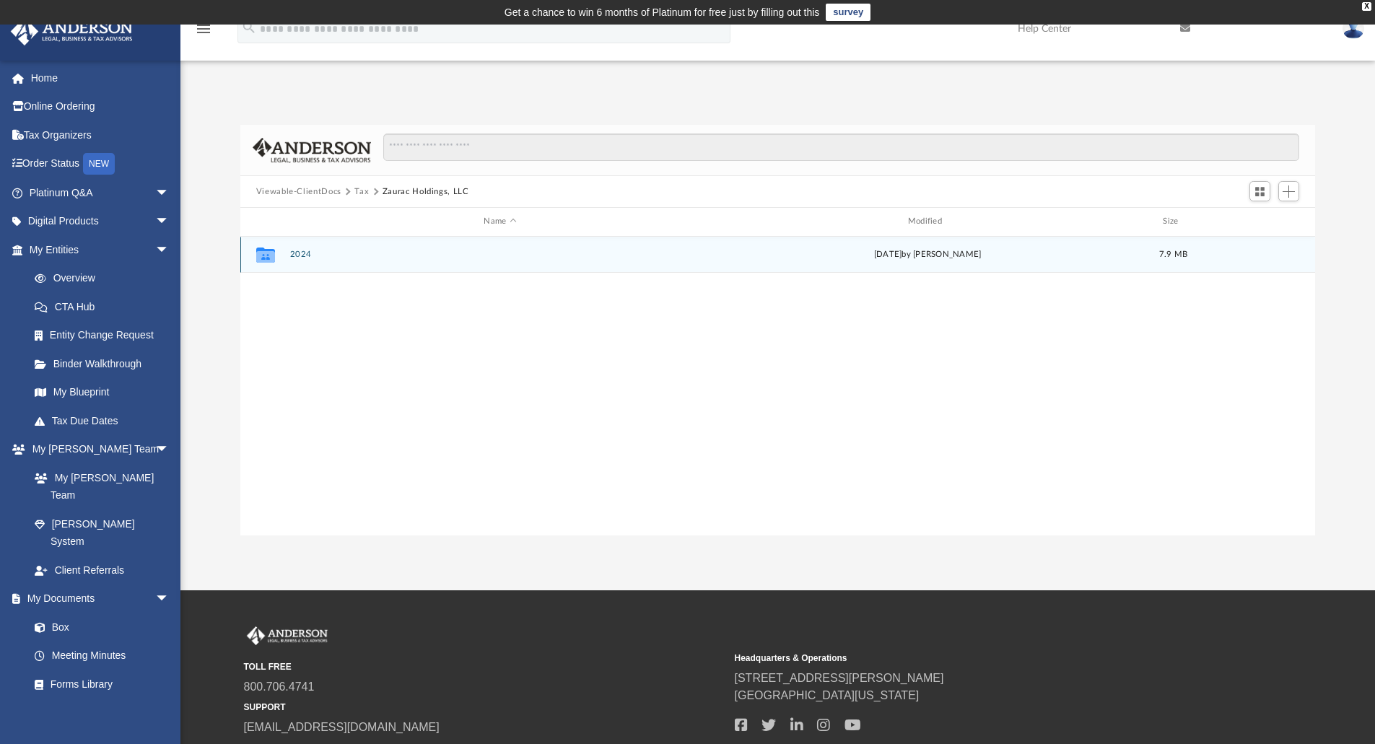
click at [299, 252] on button "2024" at bounding box center [499, 254] width 421 height 9
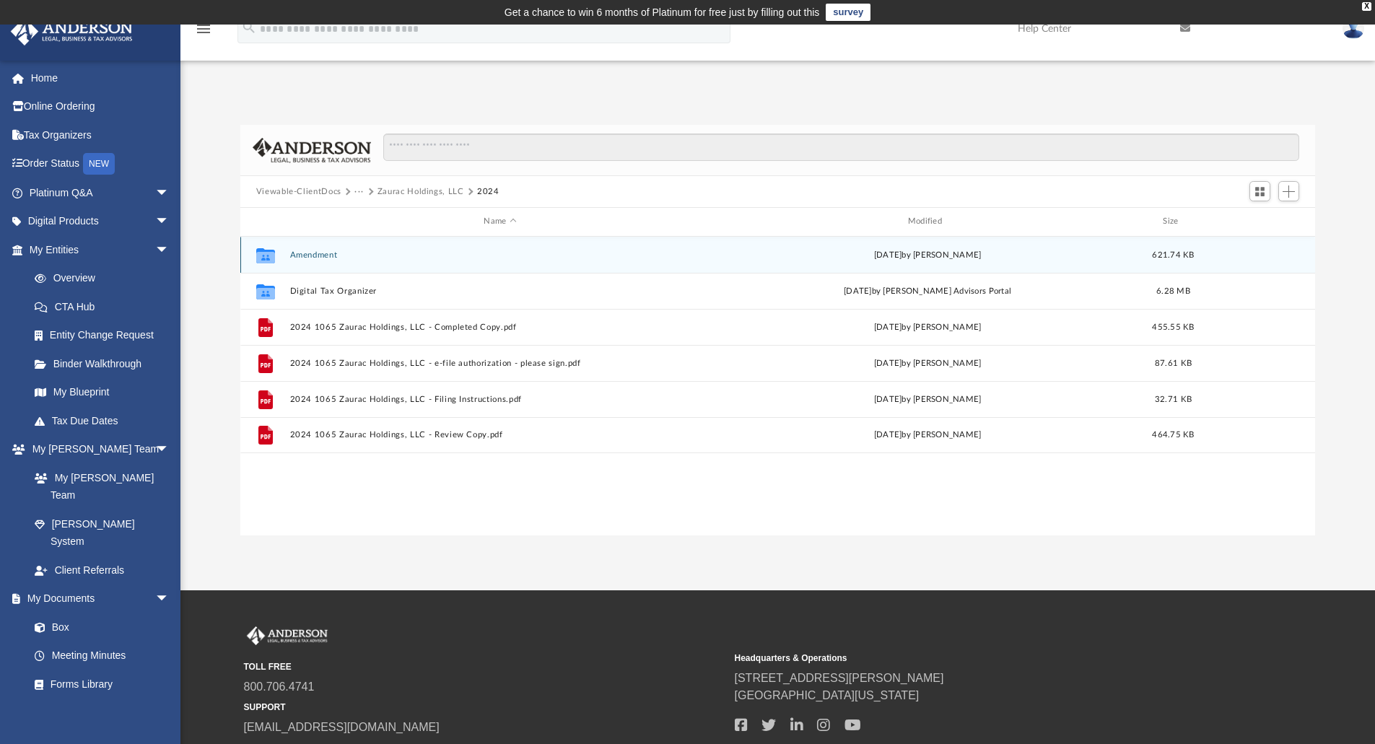
click at [313, 251] on button "Amendment" at bounding box center [499, 254] width 421 height 9
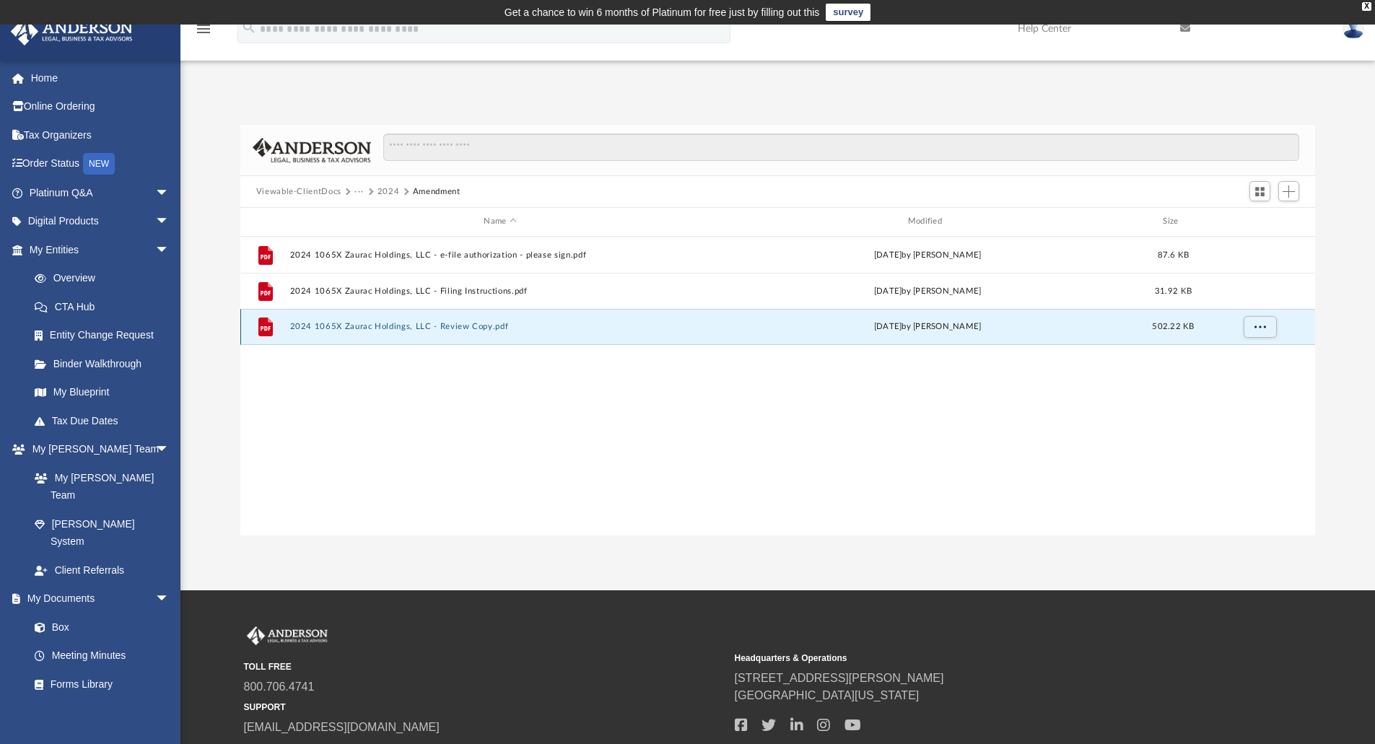
click at [426, 325] on button "2024 1065X Zaurac Holdings, LLC - Review Copy.pdf" at bounding box center [499, 326] width 421 height 9
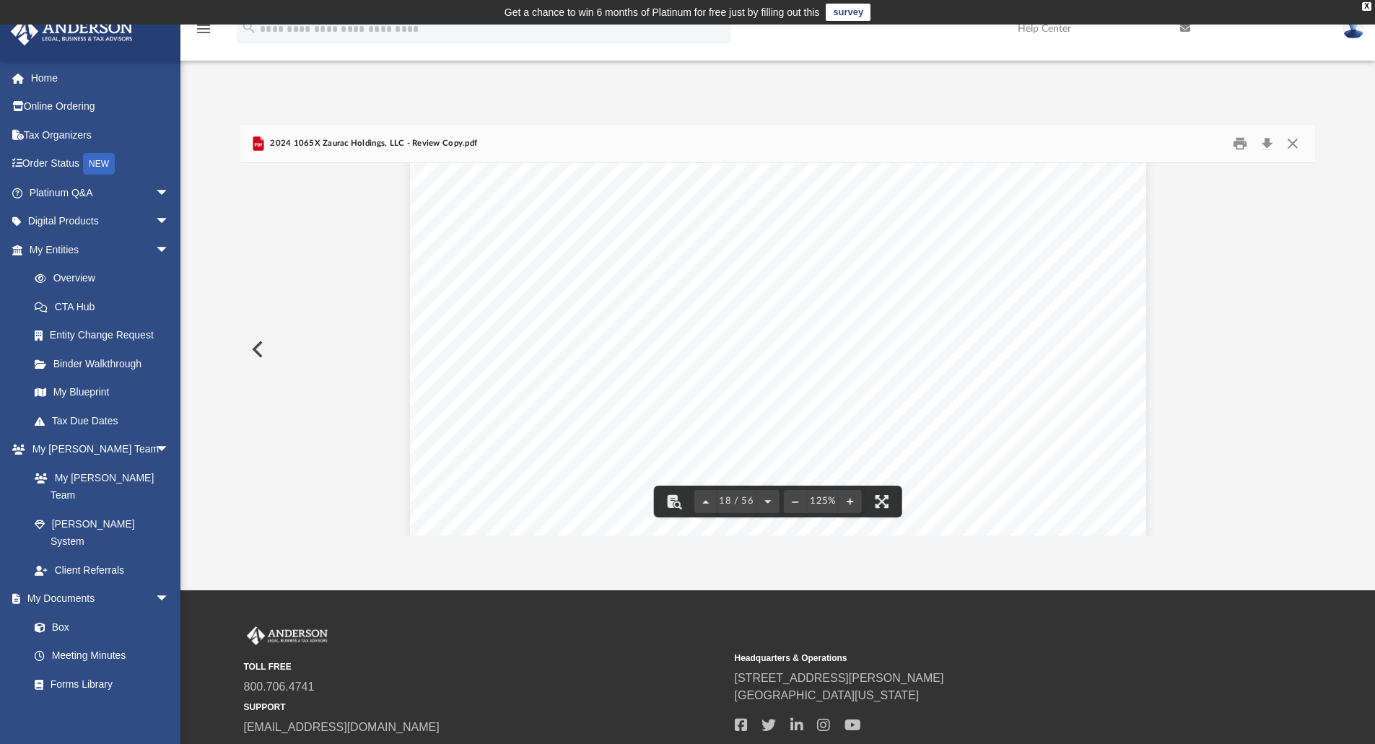
scroll to position [16524, 0]
